Goal: Entertainment & Leisure: Consume media (video, audio)

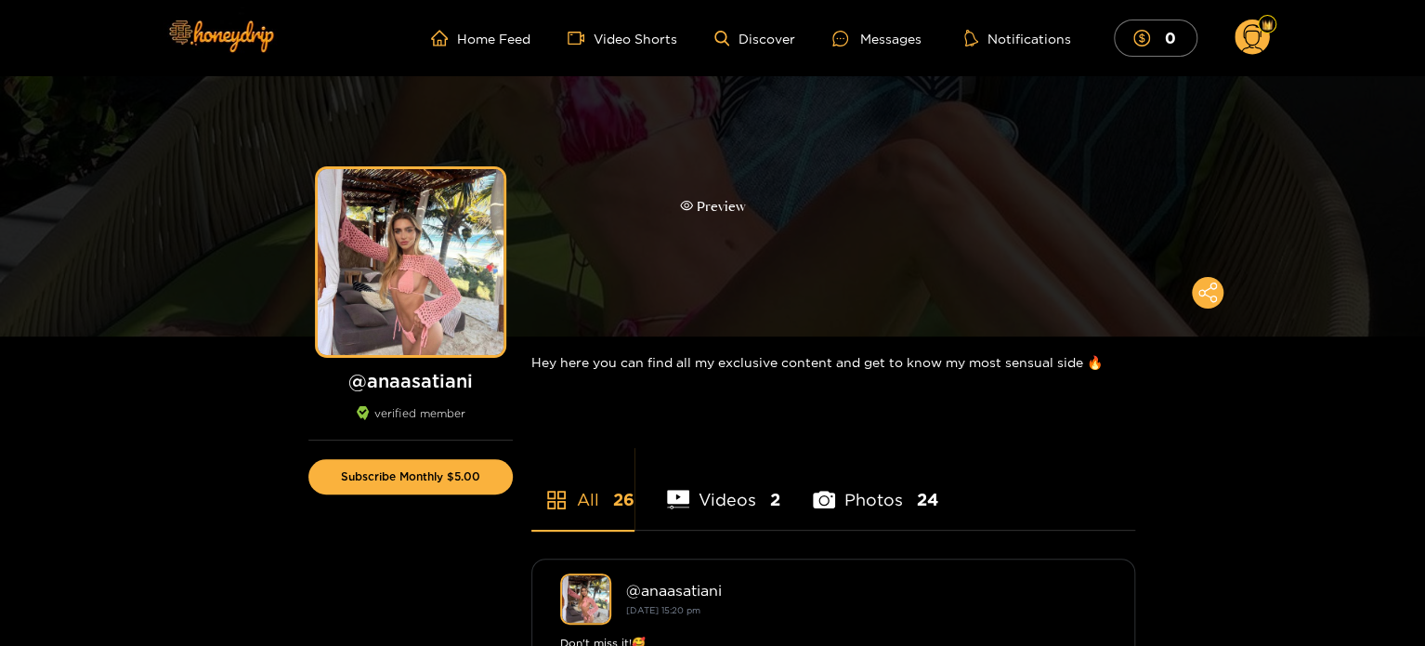
click at [715, 200] on div "Preview" at bounding box center [713, 206] width 66 height 21
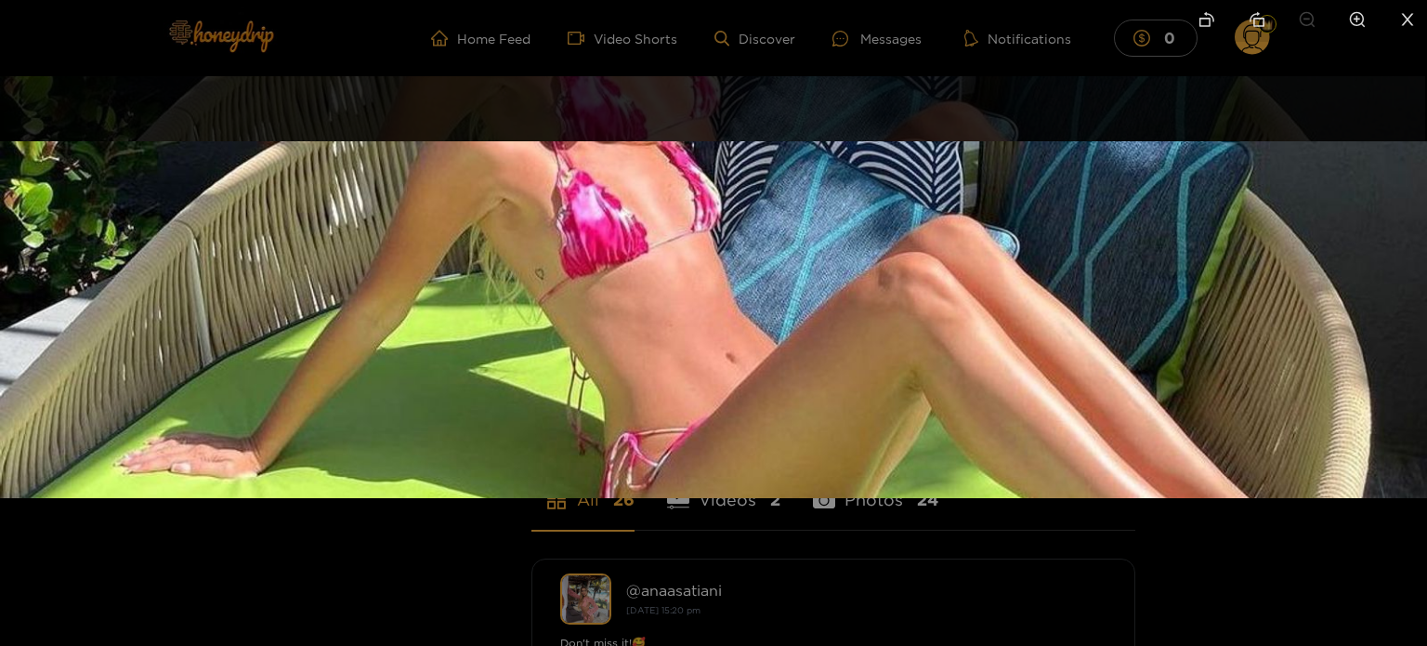
click at [931, 277] on img at bounding box center [713, 319] width 1427 height 357
click at [1063, 77] on div at bounding box center [713, 323] width 1427 height 646
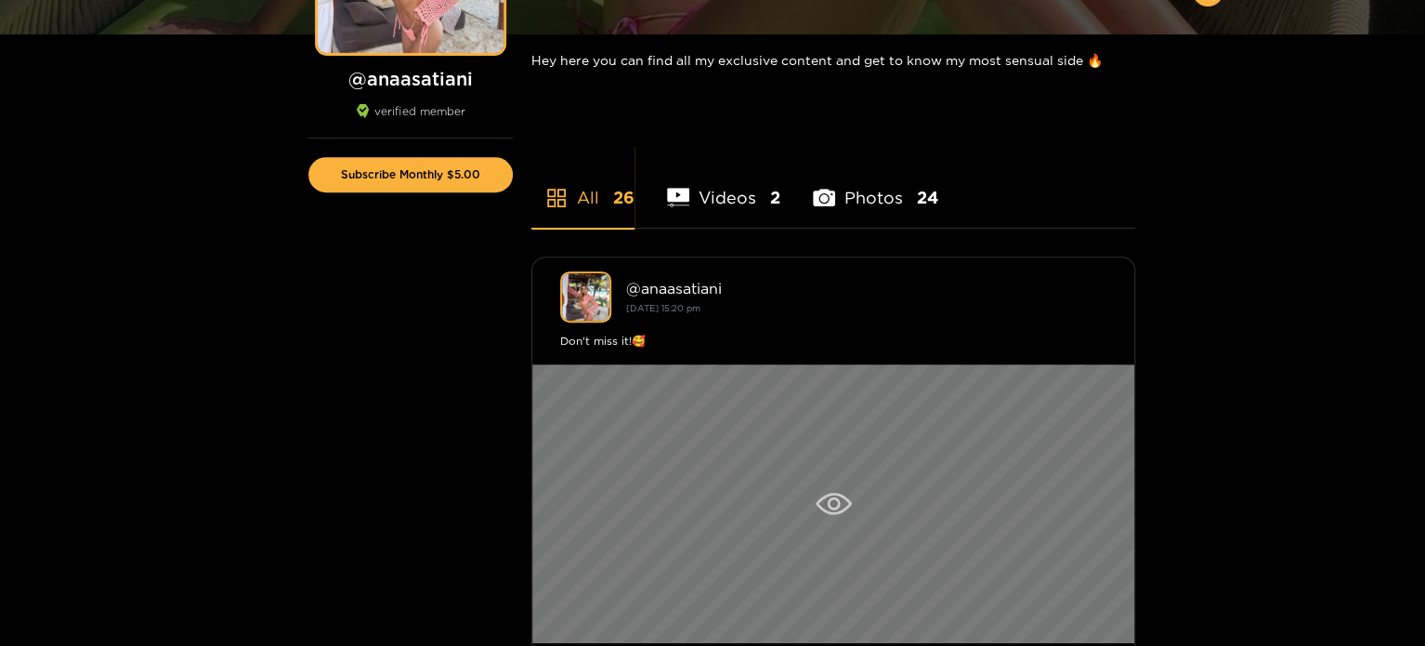
scroll to position [464, 0]
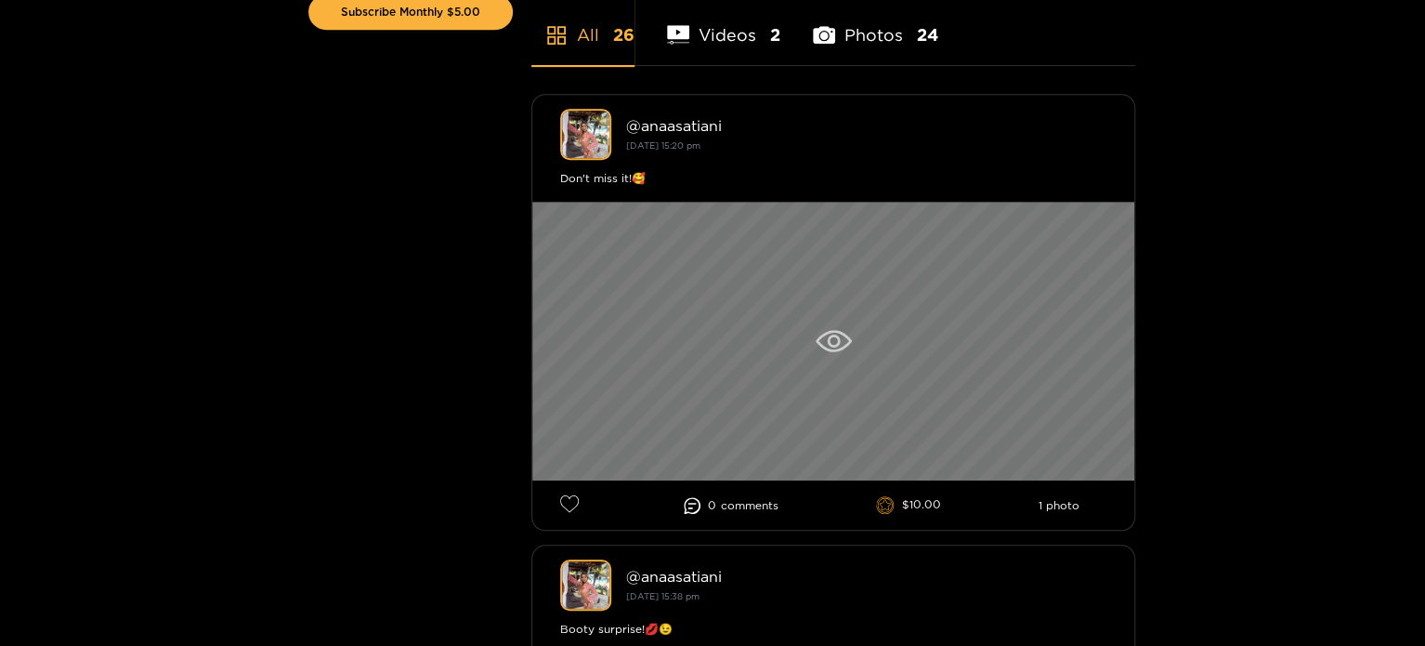
click at [806, 285] on div at bounding box center [833, 341] width 602 height 279
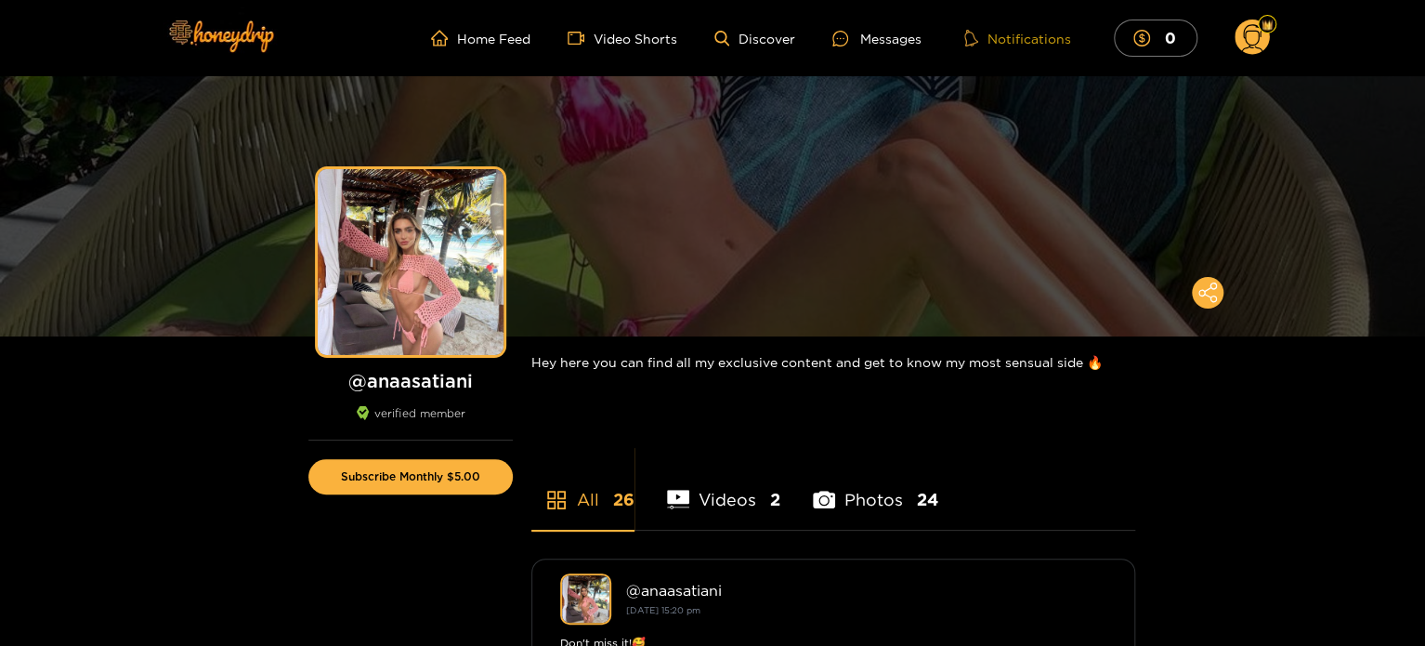
click at [1035, 40] on button "Notifications" at bounding box center [1018, 38] width 118 height 19
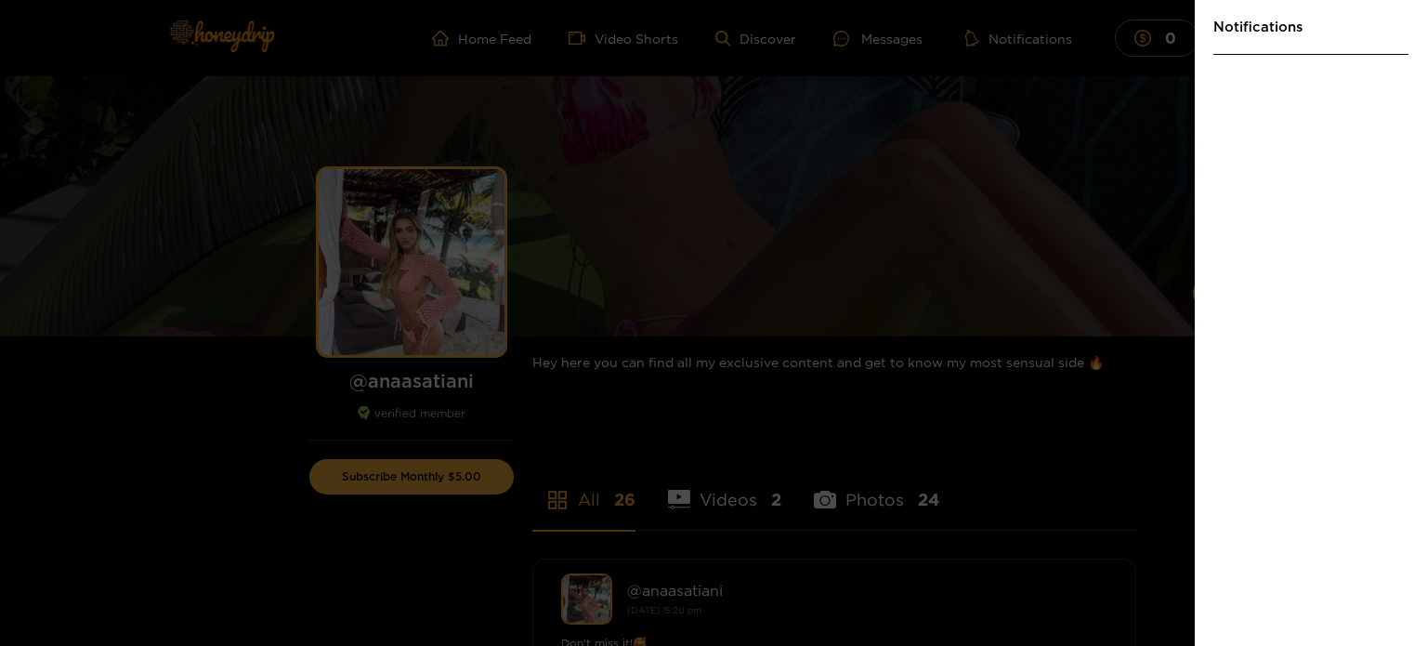
click at [1004, 129] on div at bounding box center [713, 323] width 1427 height 646
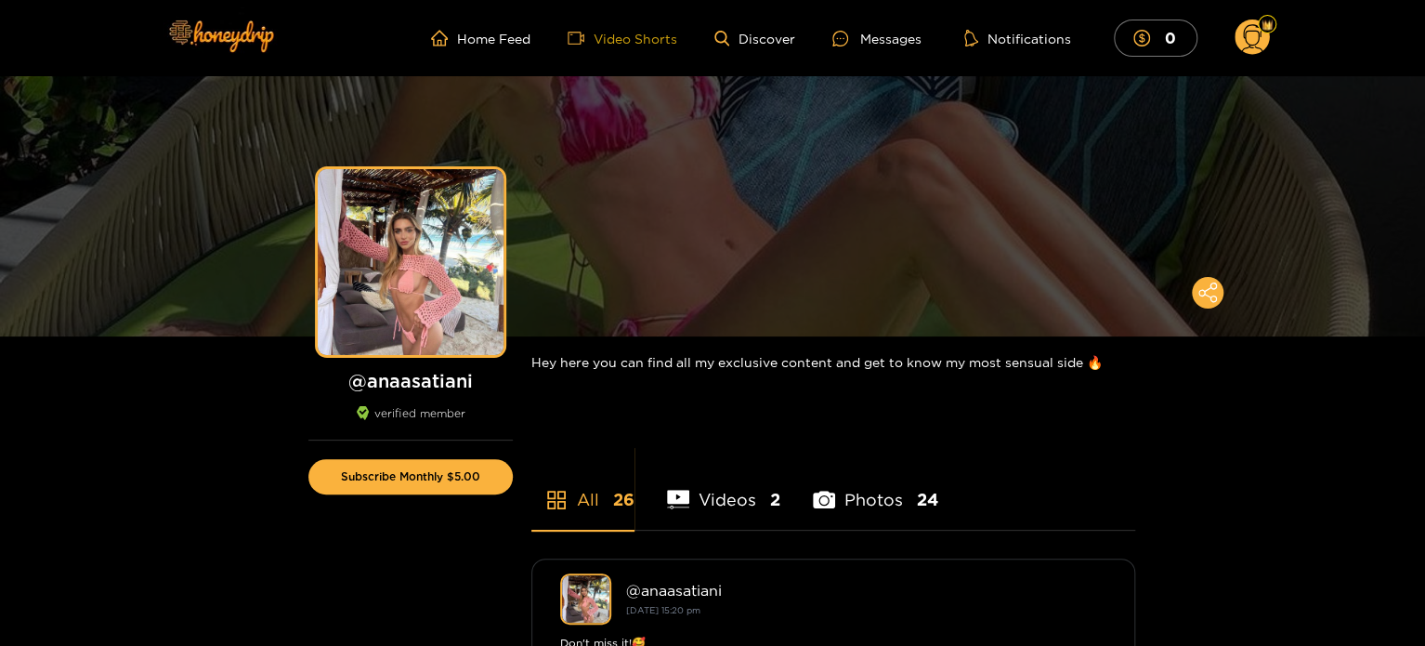
click at [580, 38] on icon "video-camera" at bounding box center [576, 38] width 17 height 17
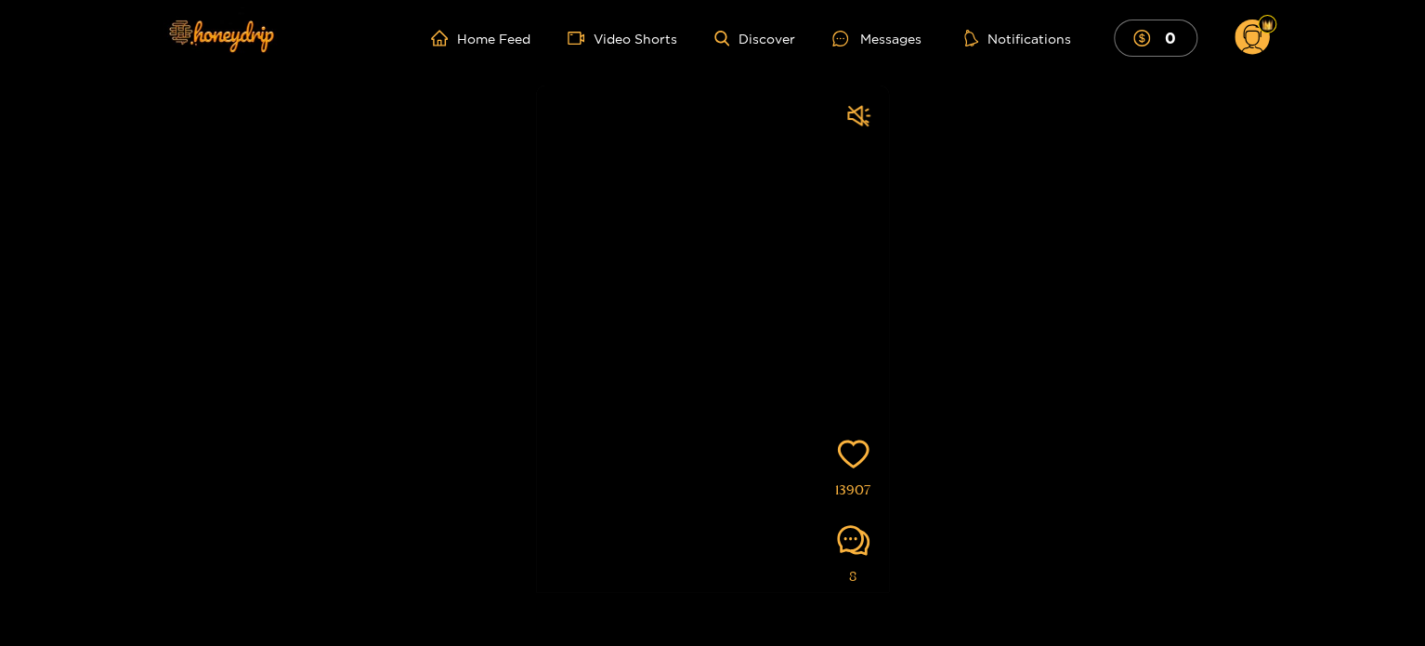
click at [805, 305] on video at bounding box center [712, 398] width 353 height 627
click at [520, 38] on link "Home Feed" at bounding box center [480, 38] width 99 height 17
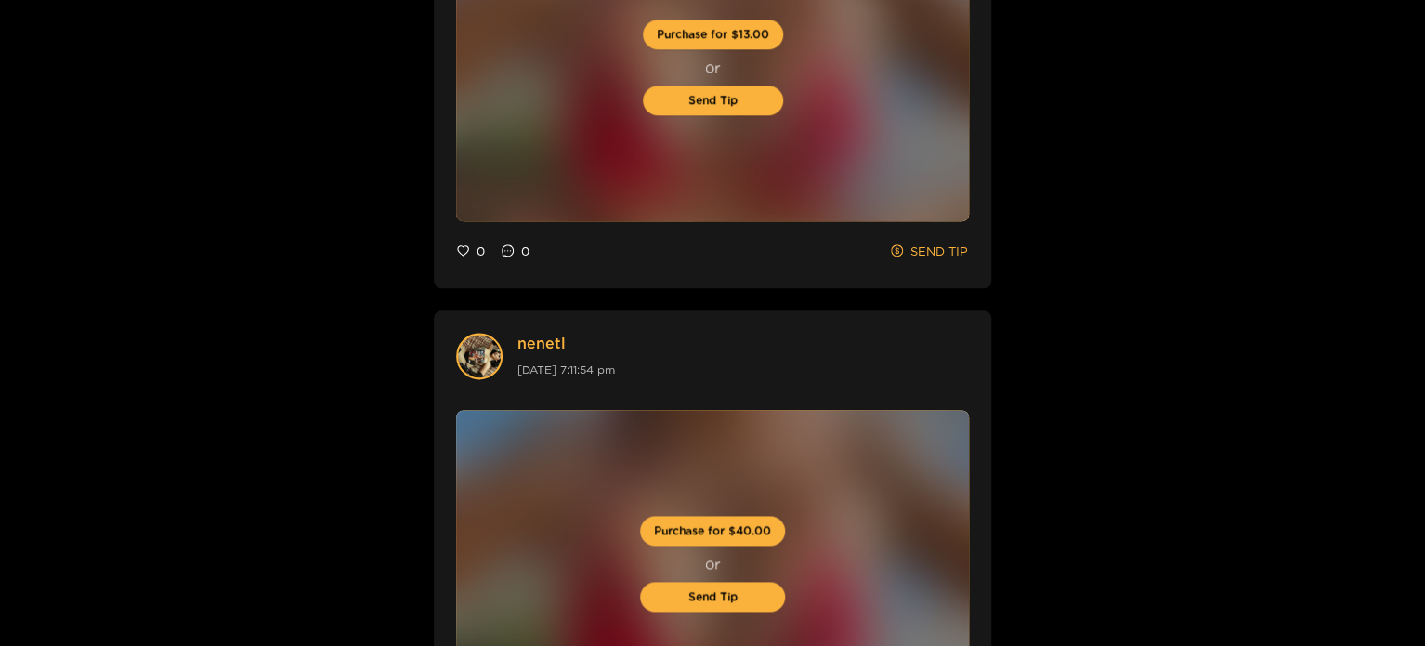
scroll to position [1115, 0]
